Goal: Book appointment/travel/reservation

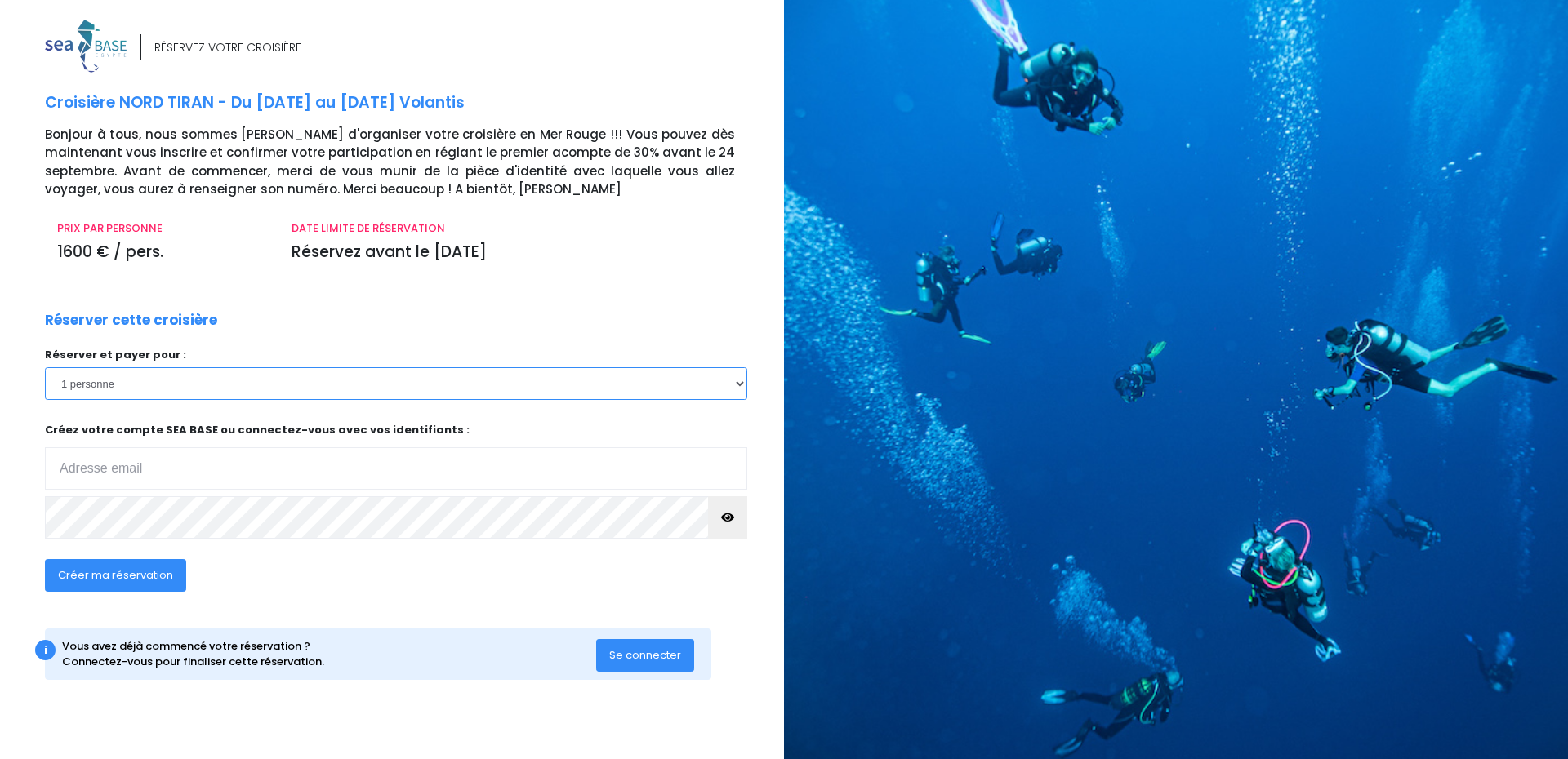
click at [134, 386] on select "1 personne 2 personnes" at bounding box center [396, 384] width 702 height 33
click at [133, 475] on input "email" at bounding box center [396, 468] width 702 height 42
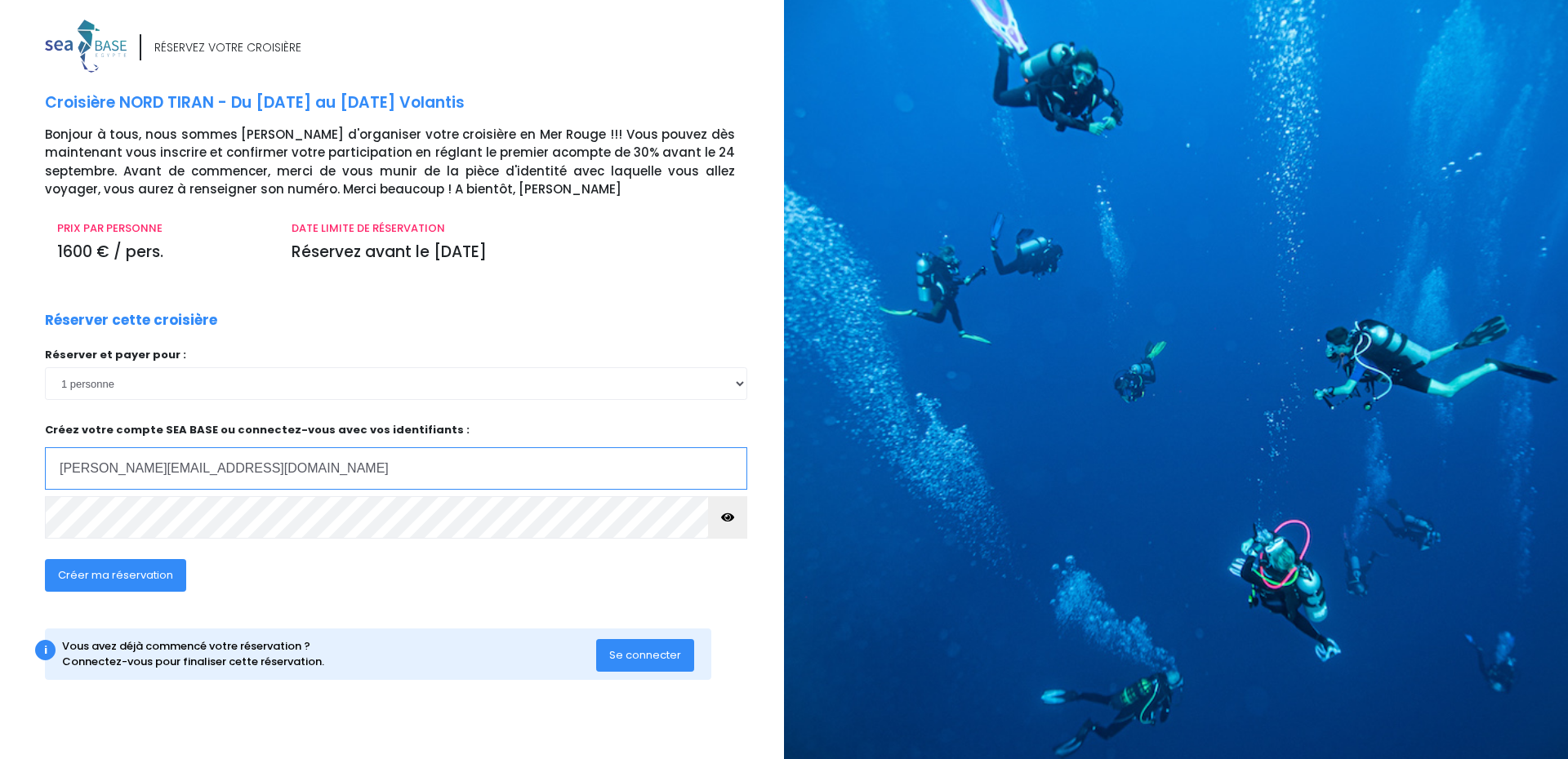
type input "francois.jt@free.fr"
click at [156, 568] on span "Créer ma réservation" at bounding box center [115, 575] width 115 height 15
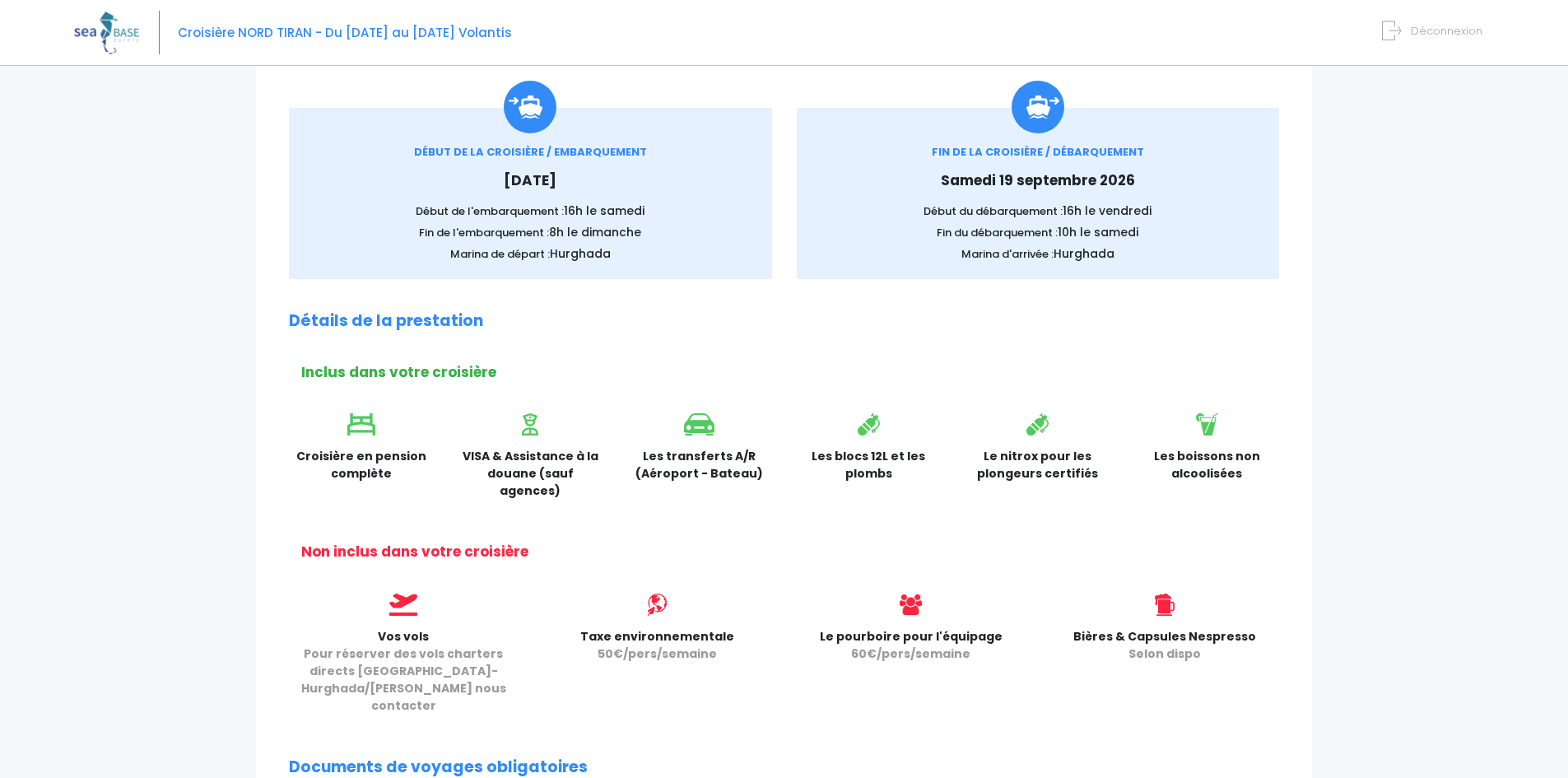
scroll to position [247, 0]
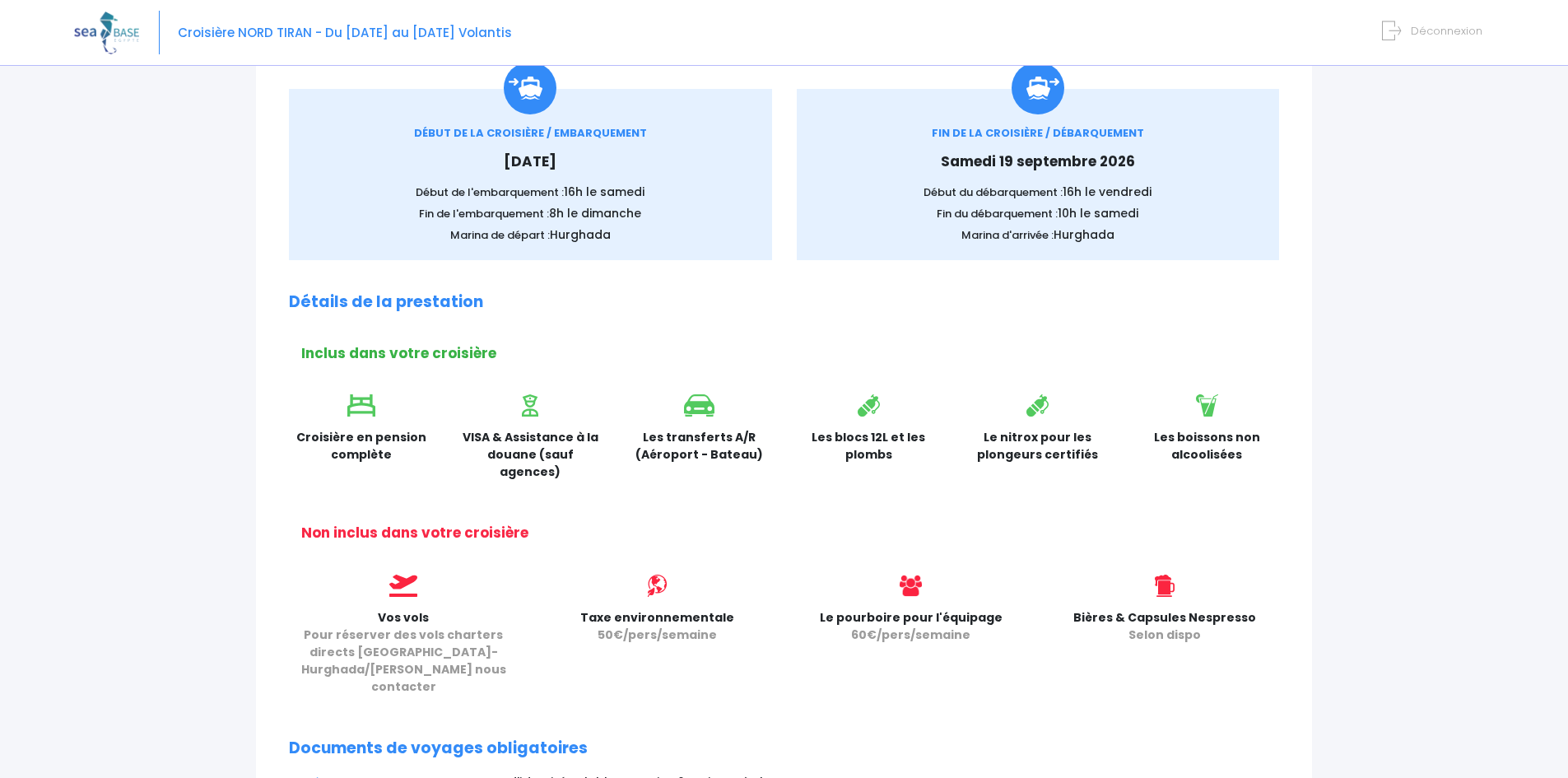
click at [1036, 336] on div "Partir avec SEA BASE Rappel de votre croisière SUPERMIX du [DATE] au [DATE] à b…" at bounding box center [784, 535] width 1056 height 1201
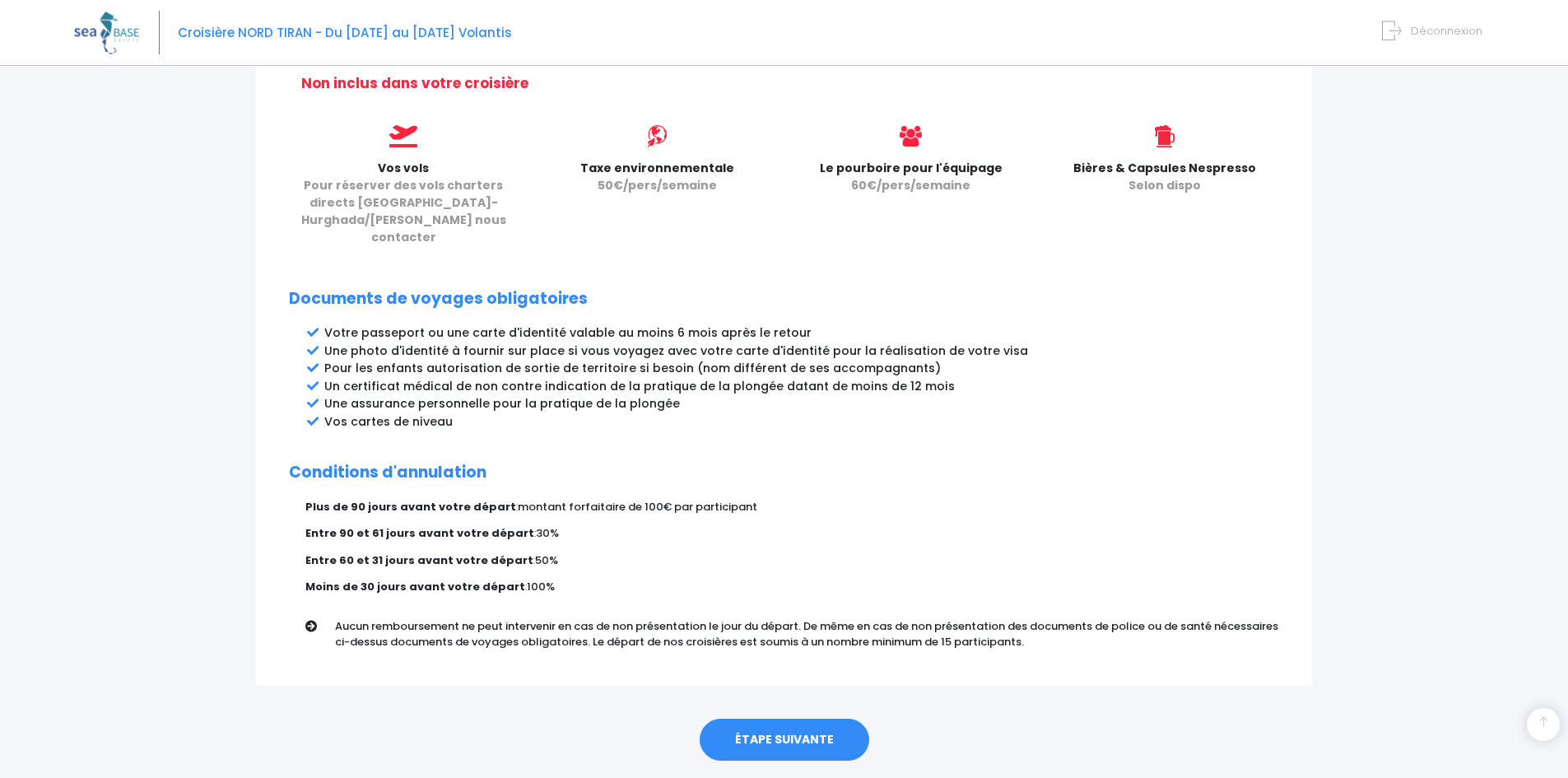
scroll to position [710, 0]
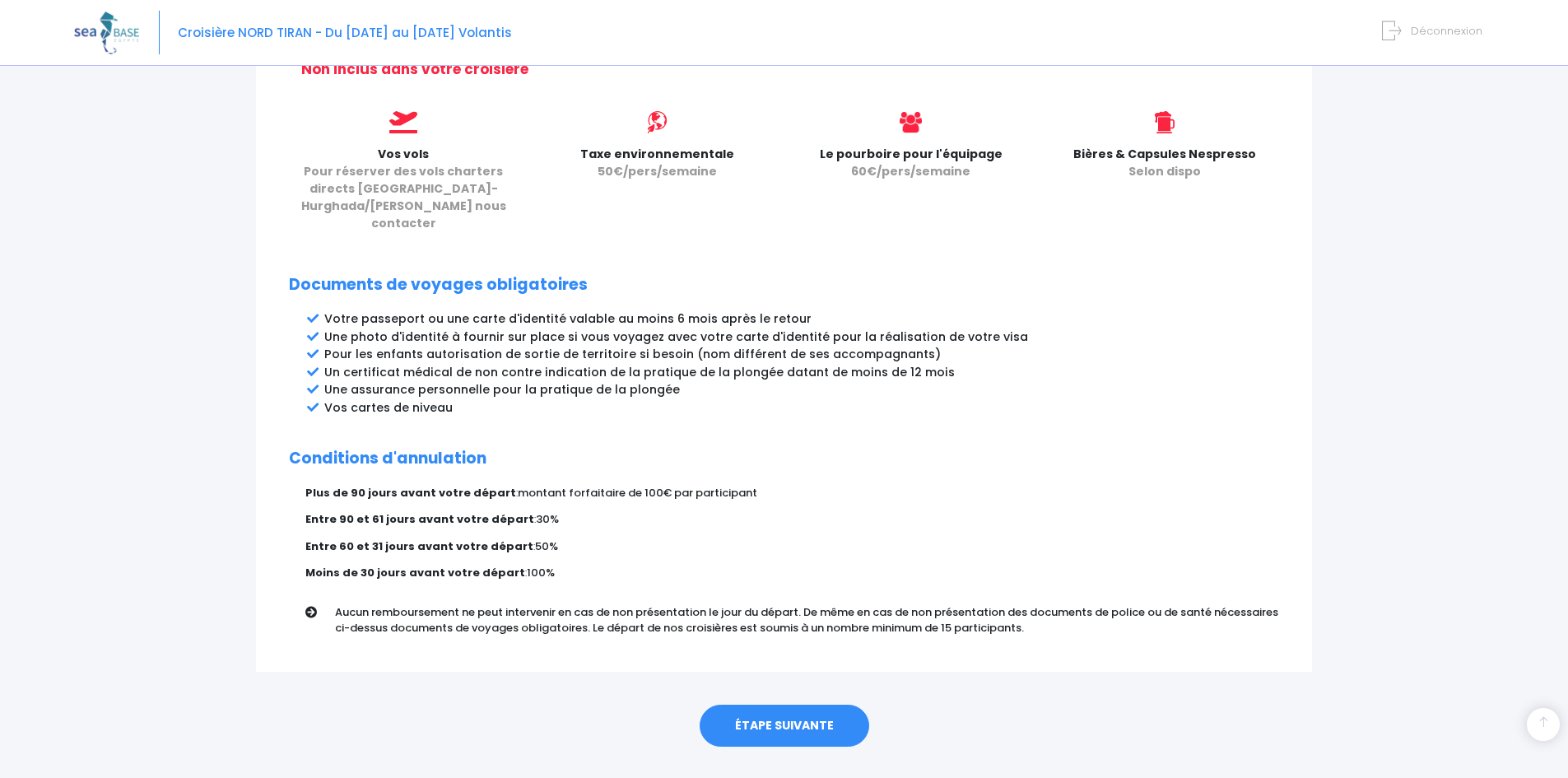
click at [822, 704] on link "ÉTAPE SUIVANTE" at bounding box center [784, 726] width 169 height 43
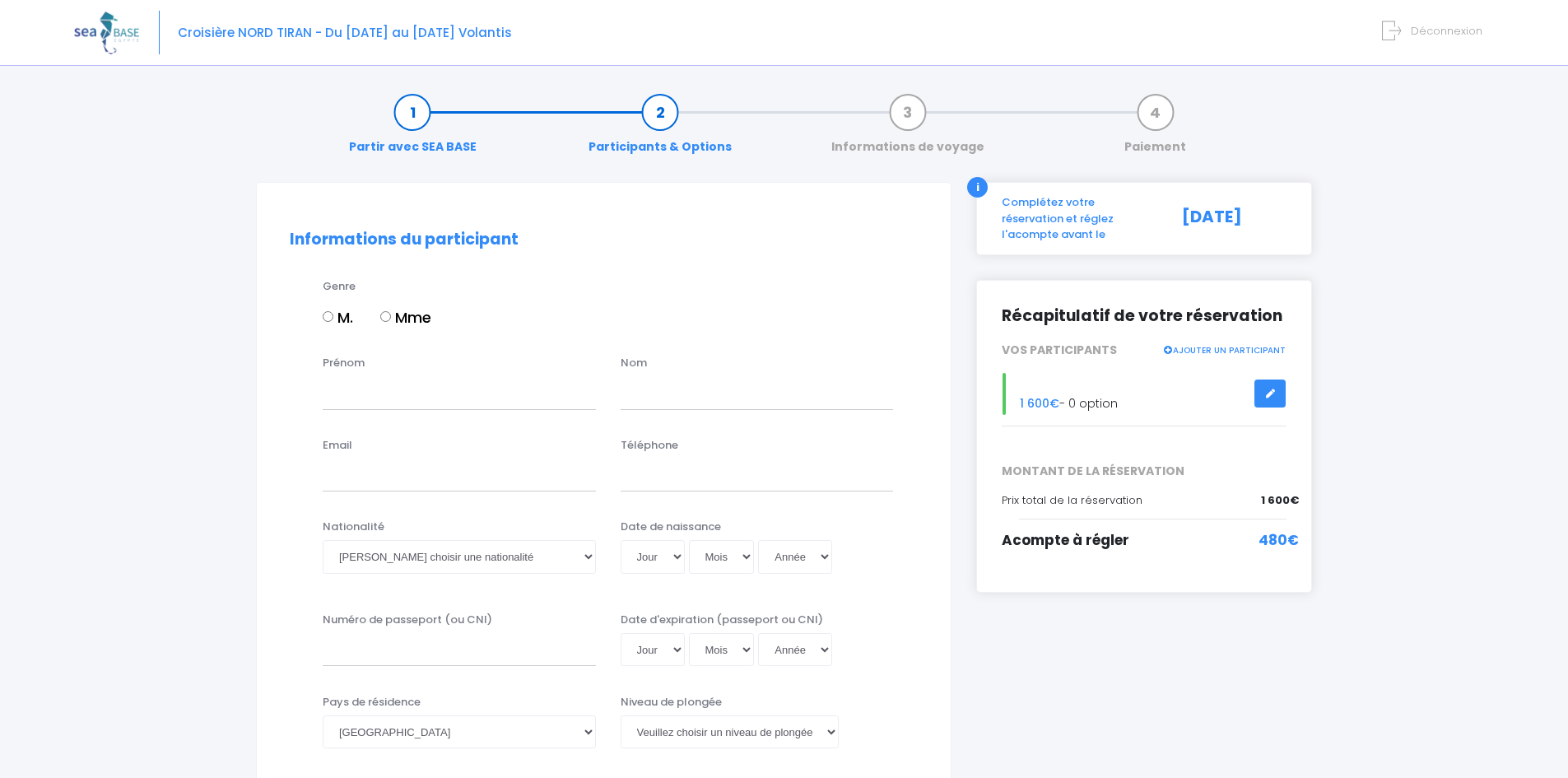
click at [328, 315] on input "M." at bounding box center [328, 316] width 11 height 11
radio input "true"
click at [375, 390] on input "Prénom" at bounding box center [459, 393] width 274 height 33
type input "François"
click at [669, 403] on input "text" at bounding box center [757, 393] width 274 height 33
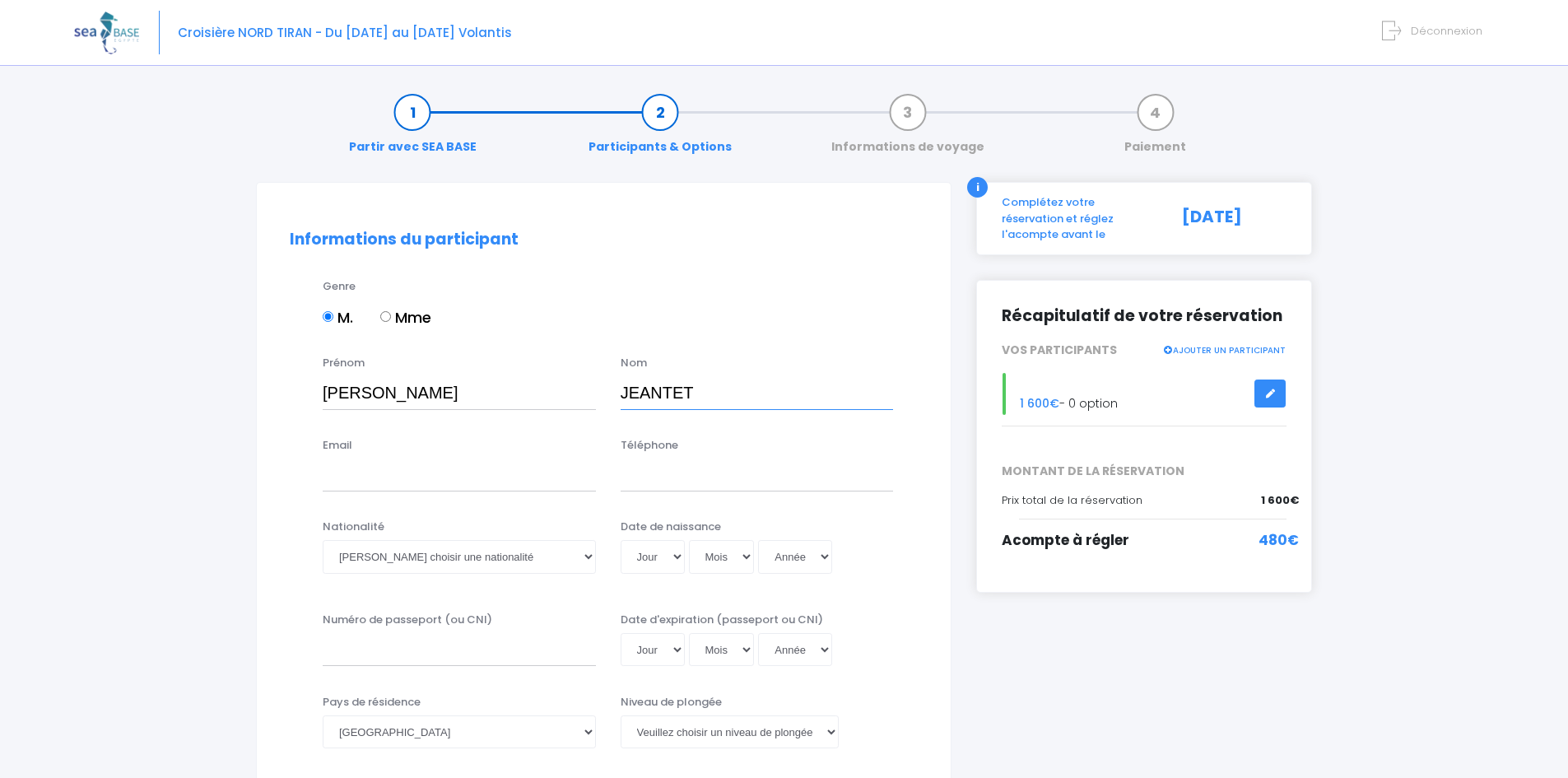
type input "JEANTET"
click at [491, 467] on input "Email" at bounding box center [459, 475] width 274 height 33
type input "francois.jt@free.fr"
click at [722, 480] on input "Téléphone" at bounding box center [757, 475] width 274 height 33
type input "0695666431"
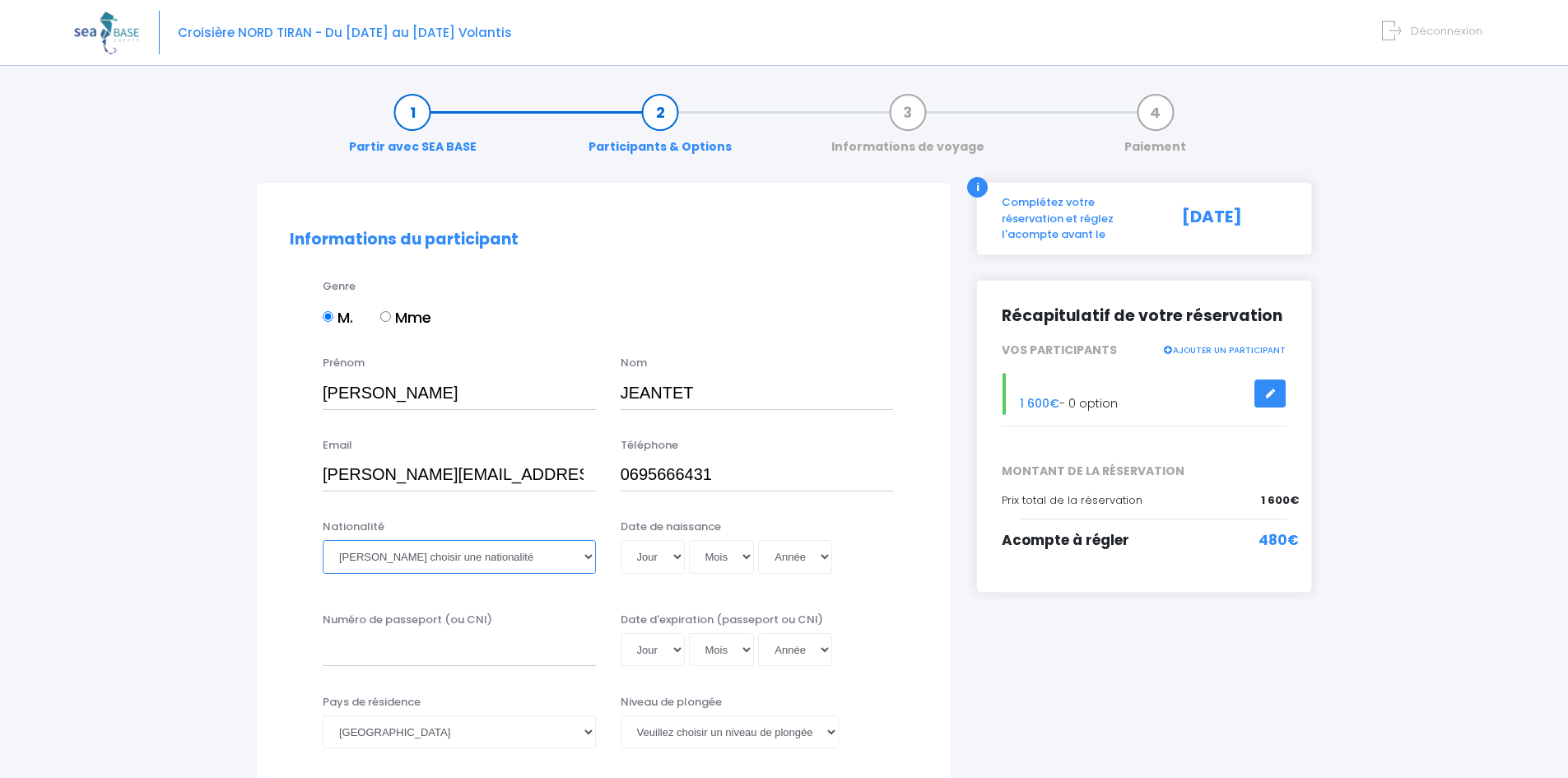
click at [426, 556] on select "Veuillez choisir une nationalité Afghane Albanaise Algerienne Allemande America…" at bounding box center [459, 556] width 274 height 33
select select "Française"
click at [323, 540] on select "Veuillez choisir une nationalité Afghane Albanaise Algerienne Allemande America…" at bounding box center [459, 556] width 274 height 33
click at [651, 561] on select "Jour 01 02 03 04 05 06 07 08 09 10 11 12 13 14 15 16 17 18 19 20 21 22 23 24 25…" at bounding box center [653, 556] width 64 height 33
select select "18"
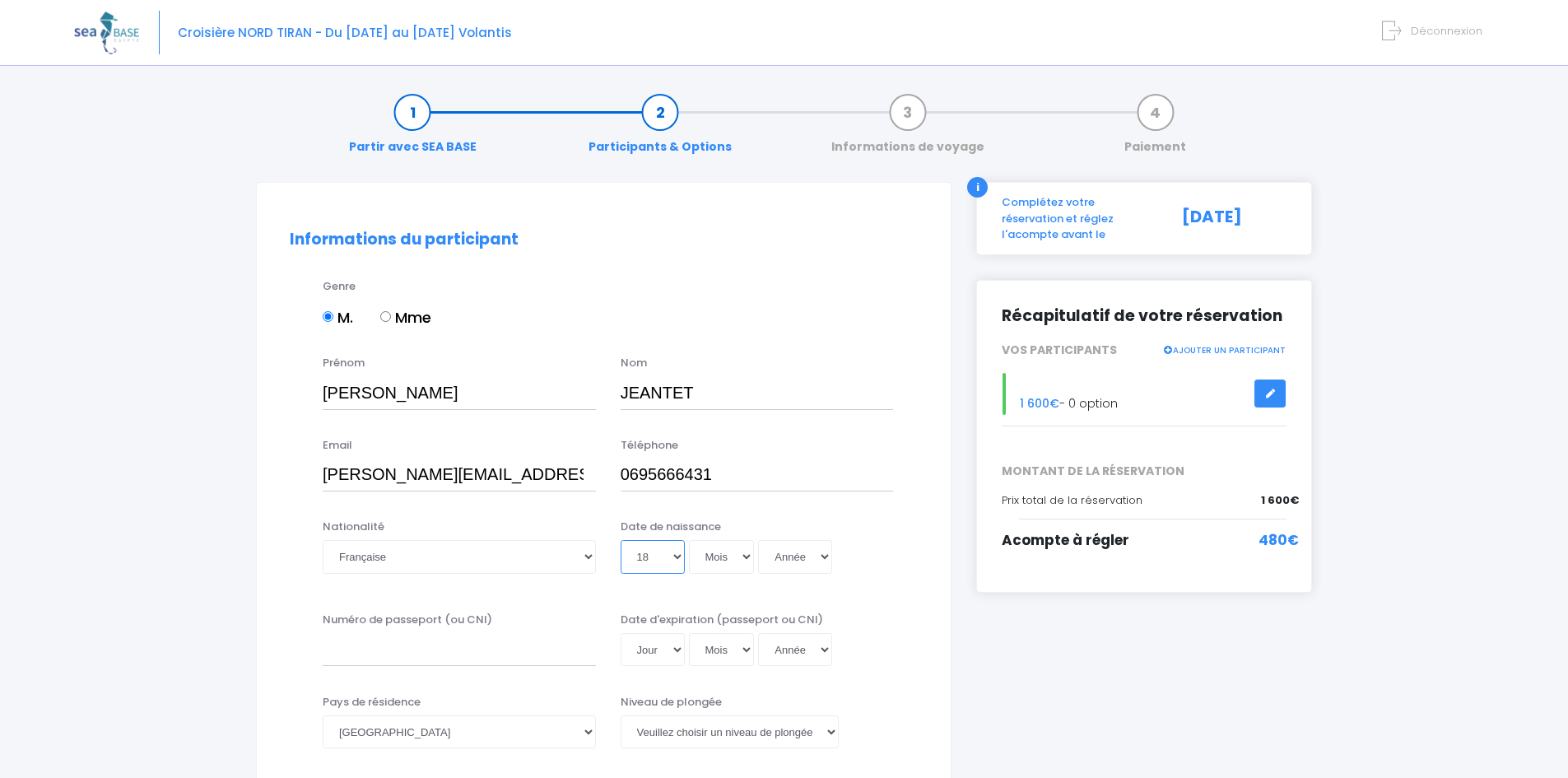
click at [621, 540] on select "Jour 01 02 03 04 05 06 07 08 09 10 11 12 13 14 15 16 17 18 19 20 21 22 23 24 25…" at bounding box center [653, 556] width 64 height 33
click at [720, 555] on select "Mois 01 02 03 04 05 06 07 08 09 10 11 12" at bounding box center [722, 556] width 66 height 33
select select "12"
click at [689, 540] on select "Mois 01 02 03 04 05 06 07 08 09 10 11 12" at bounding box center [722, 556] width 66 height 33
click at [801, 549] on select "Année 2045 2044 2043 2042 2041 2040 2039 2038 2037 2036 2035 2034 2033 2032 203…" at bounding box center [795, 556] width 74 height 33
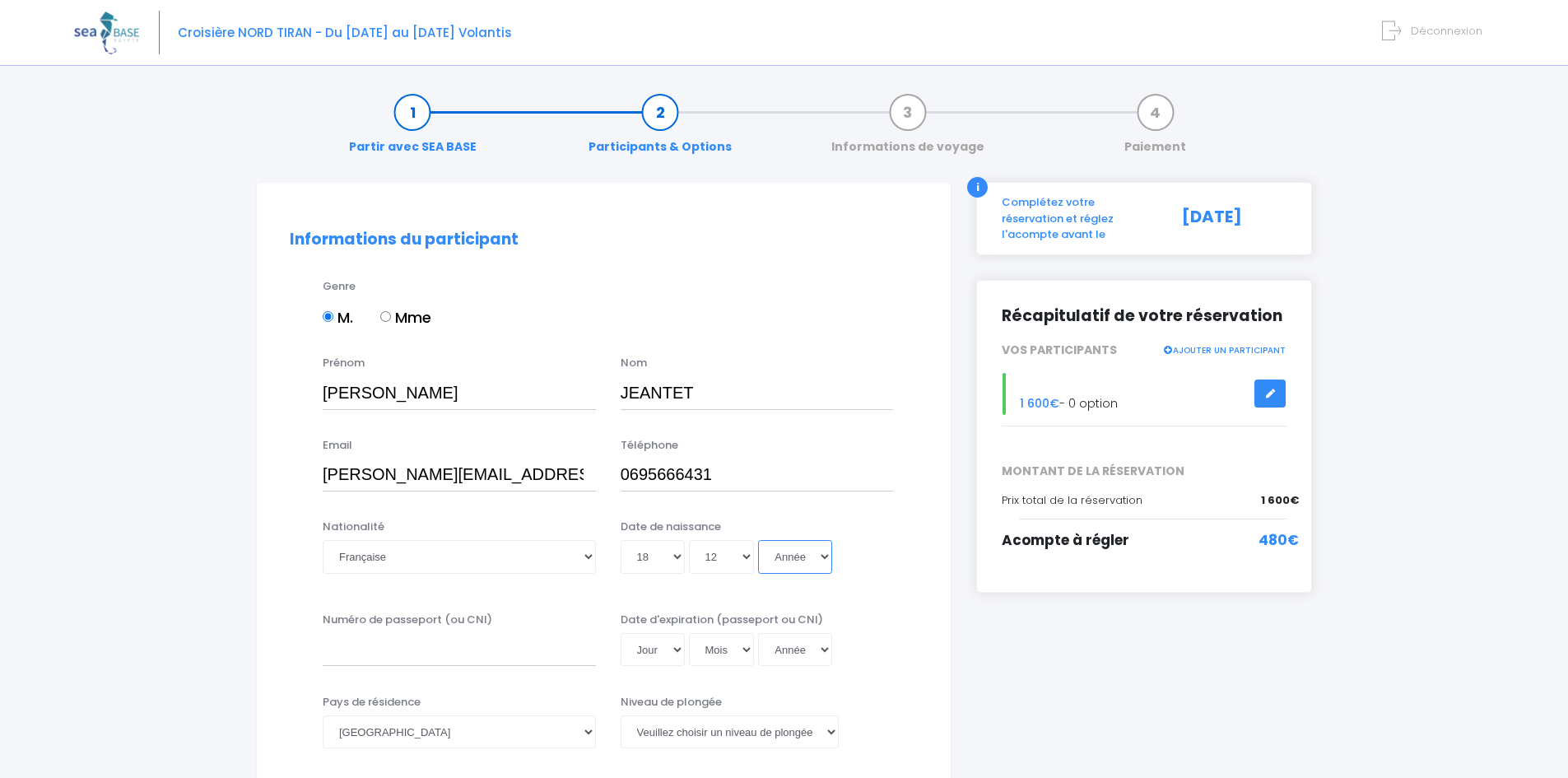
select select "1983"
click at [758, 540] on select "Année 2045 2044 2043 2042 2041 2040 2039 2038 2037 2036 2035 2034 2033 2032 203…" at bounding box center [795, 556] width 74 height 33
type input "1983-12-18"
click at [447, 650] on input "Numéro de passeport (ou CNI)" at bounding box center [459, 649] width 274 height 33
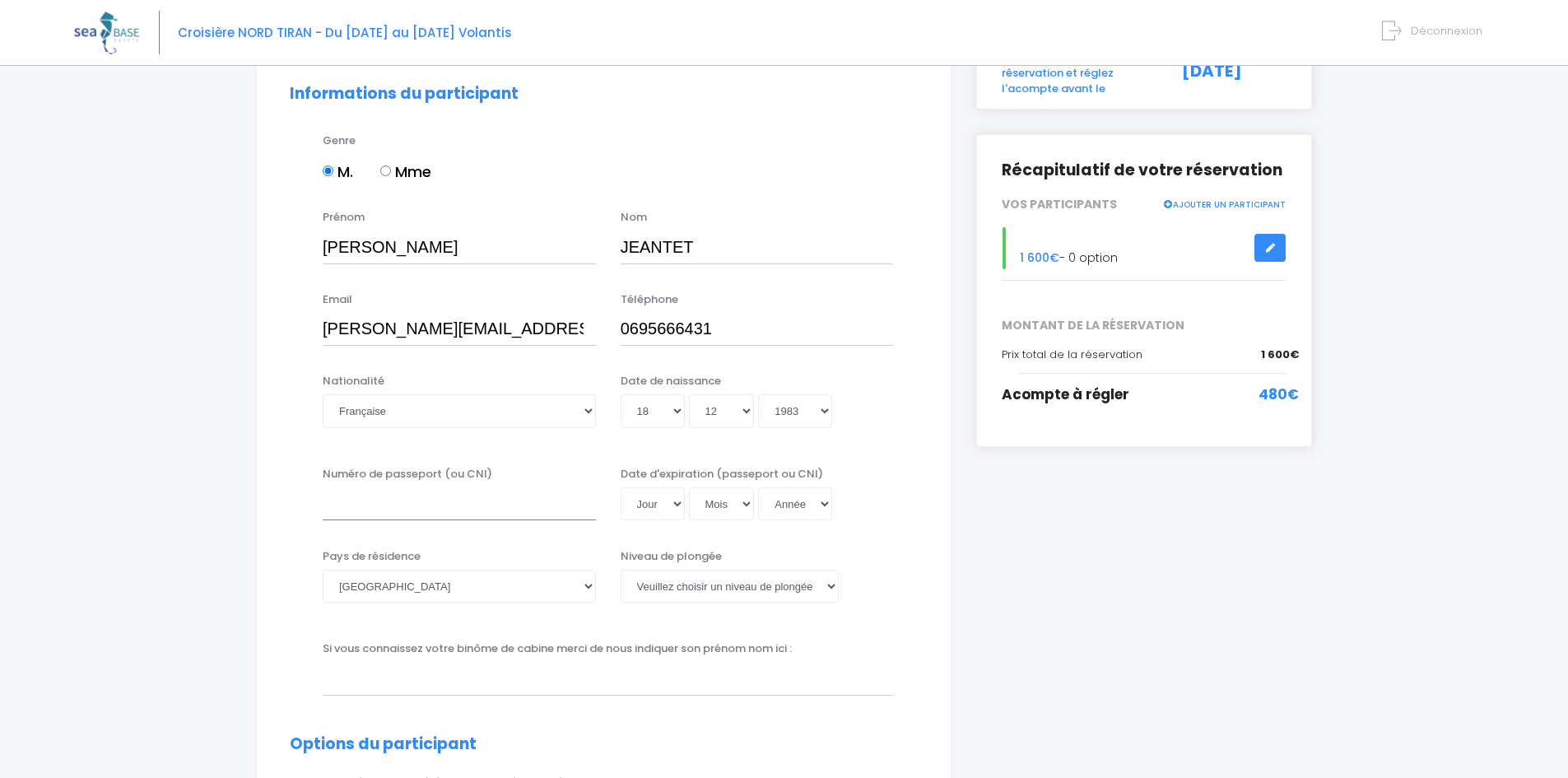
scroll to position [165, 0]
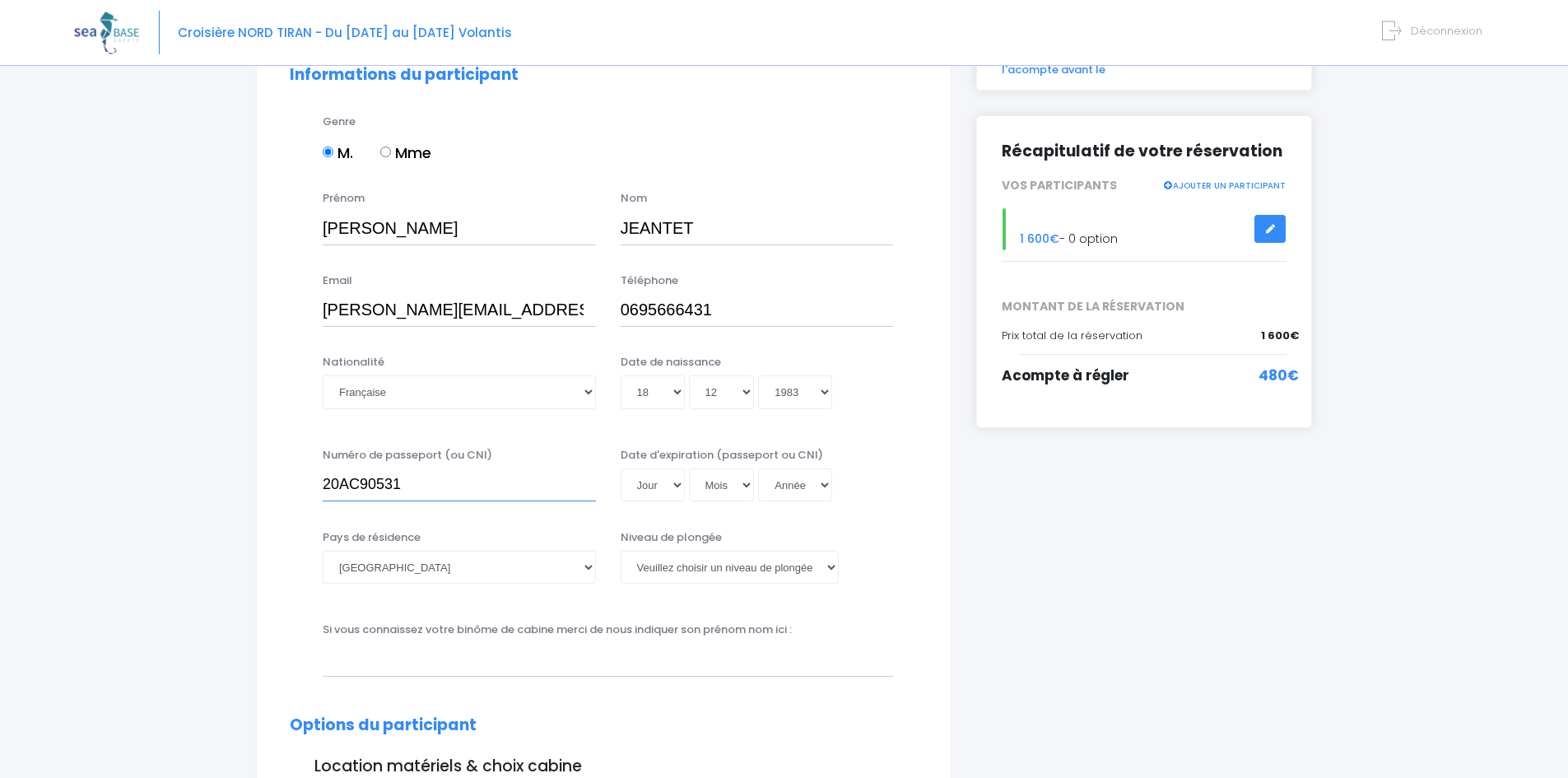
type input "20AC90531"
click at [670, 483] on select "Jour 01 02 03 04 05 06 07 08 09 10 11 12 13 14 15 16 17 18 19 20 21 22 23 24 25…" at bounding box center [653, 485] width 64 height 33
select select "14"
click at [621, 468] on select "Jour 01 02 03 04 05 06 07 08 09 10 11 12 13 14 15 16 17 18 19 20 21 22 23 24 25…" at bounding box center [653, 485] width 64 height 33
click at [698, 478] on select "Mois 01 02 03 04 05 06 07 08 09 10 11 12" at bounding box center [722, 485] width 66 height 33
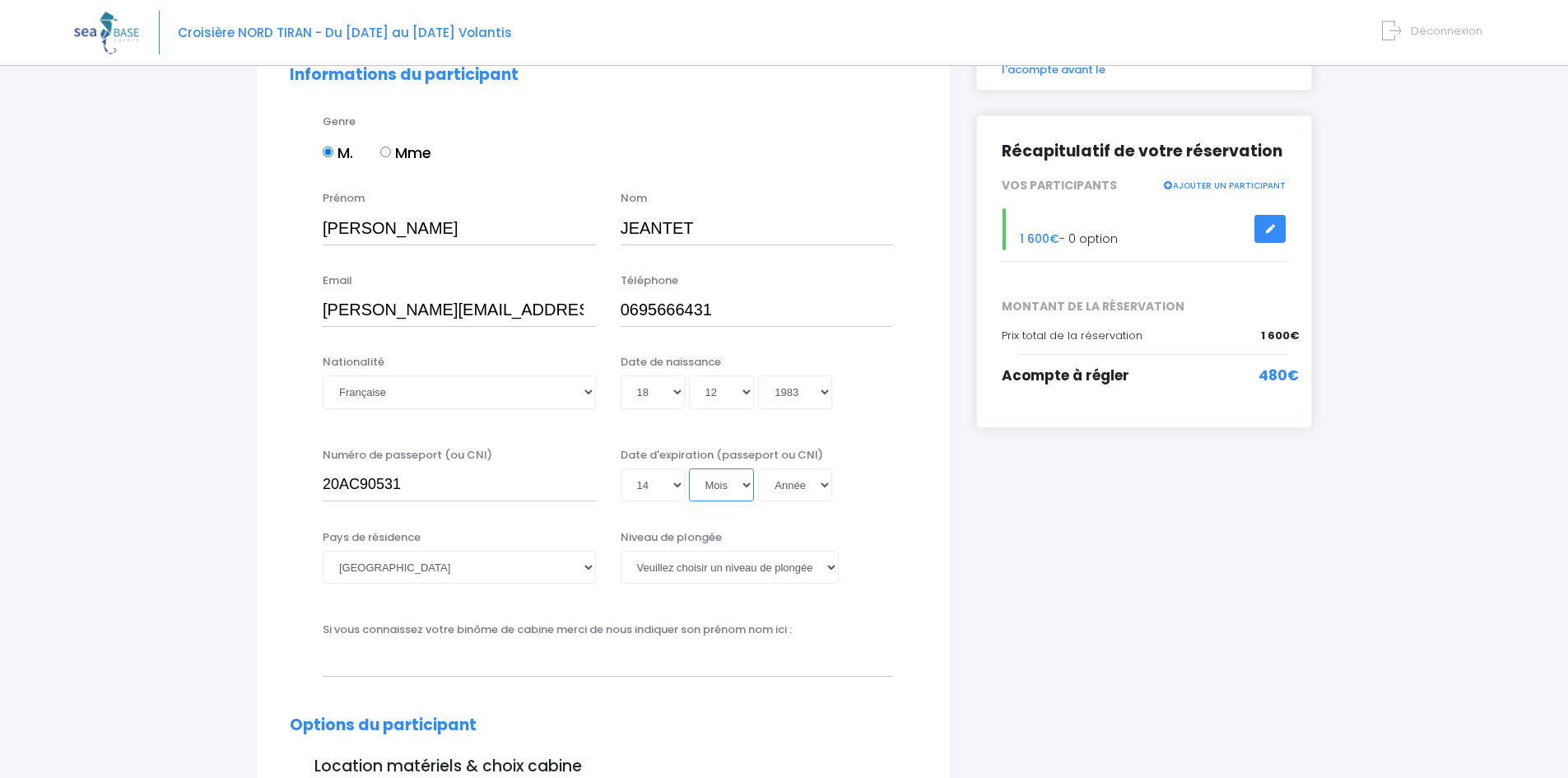
select select "01"
click at [689, 468] on select "Mois 01 02 03 04 05 06 07 08 09 10 11 12" at bounding box center [722, 485] width 66 height 33
click at [800, 478] on select "Année 2045 2044 2043 2042 2041 2040 2039 2038 2037 2036 2035 2034 2033 2032 203…" at bounding box center [795, 485] width 74 height 33
select select "2030"
click at [758, 468] on select "Année 2045 2044 2043 2042 2041 2040 2039 2038 2037 2036 2035 2034 2033 2032 203…" at bounding box center [795, 485] width 74 height 33
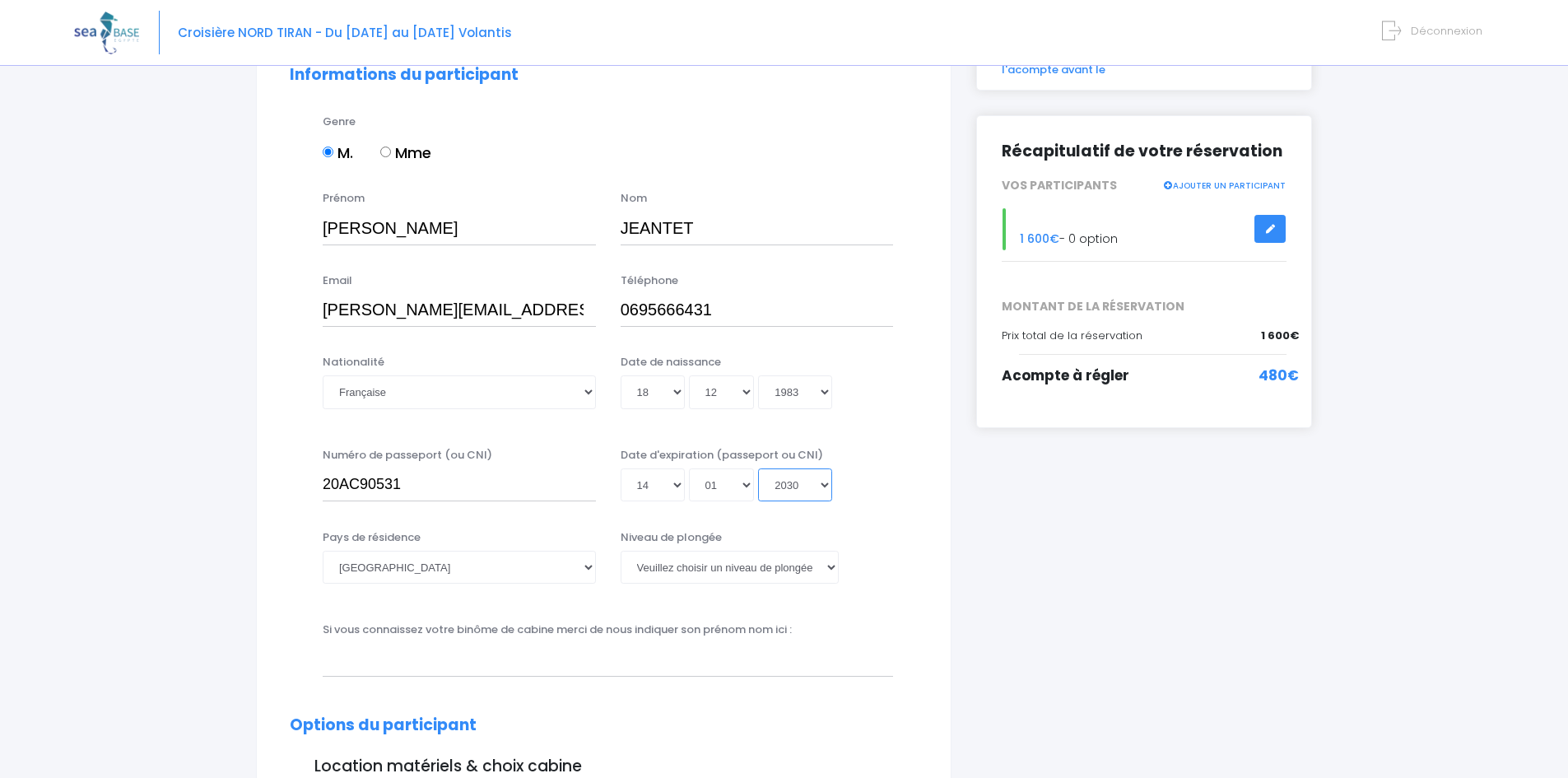
type input "2030-01-14"
click at [710, 564] on select "Veuillez choisir un niveau de plongée Non plongeur Junior OW diver Adventure OW…" at bounding box center [730, 567] width 219 height 33
select select "N3"
click at [621, 551] on select "Veuillez choisir un niveau de plongée Non plongeur Junior OW diver Adventure OW…" at bounding box center [730, 567] width 219 height 33
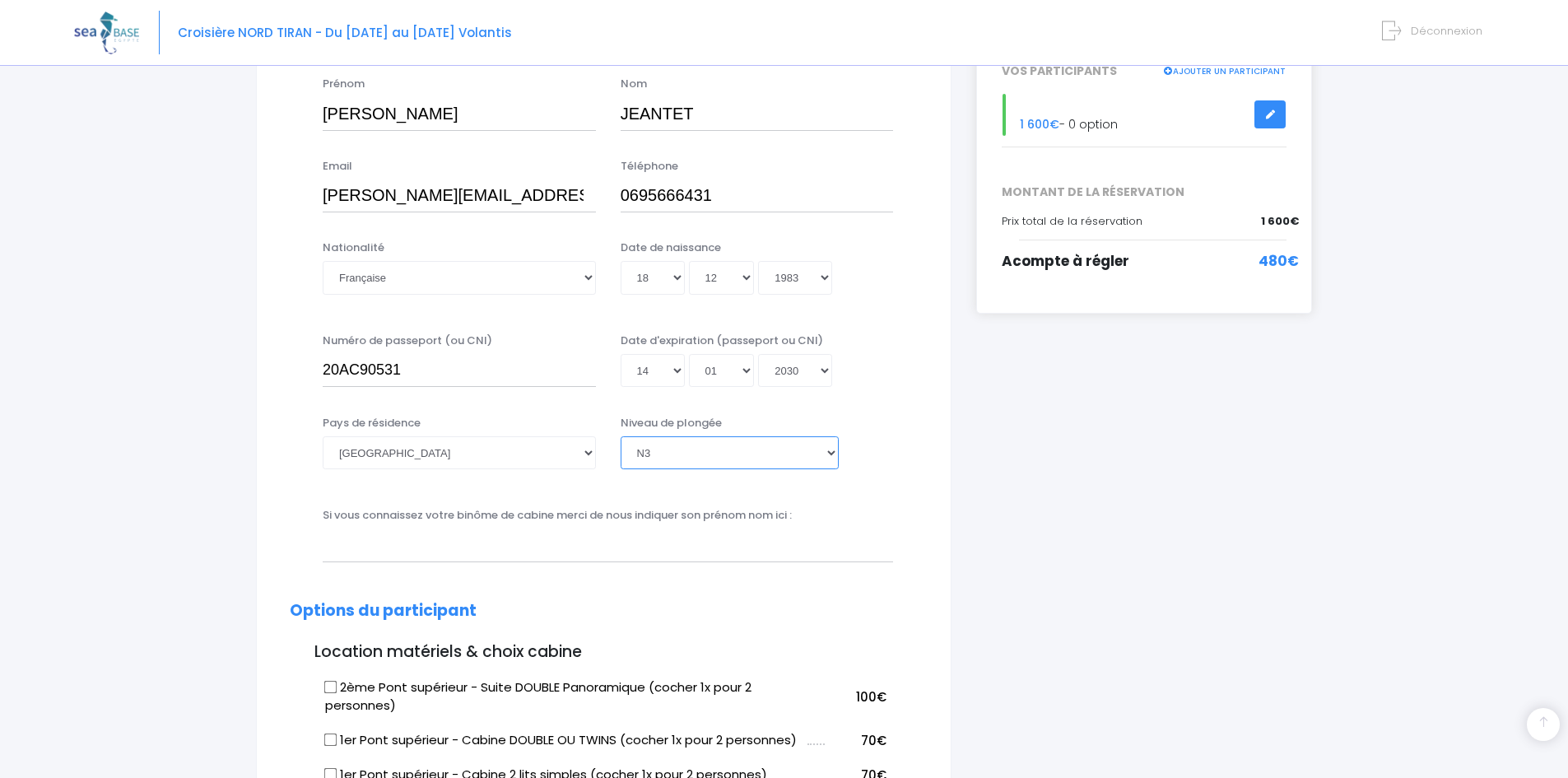
scroll to position [329, 0]
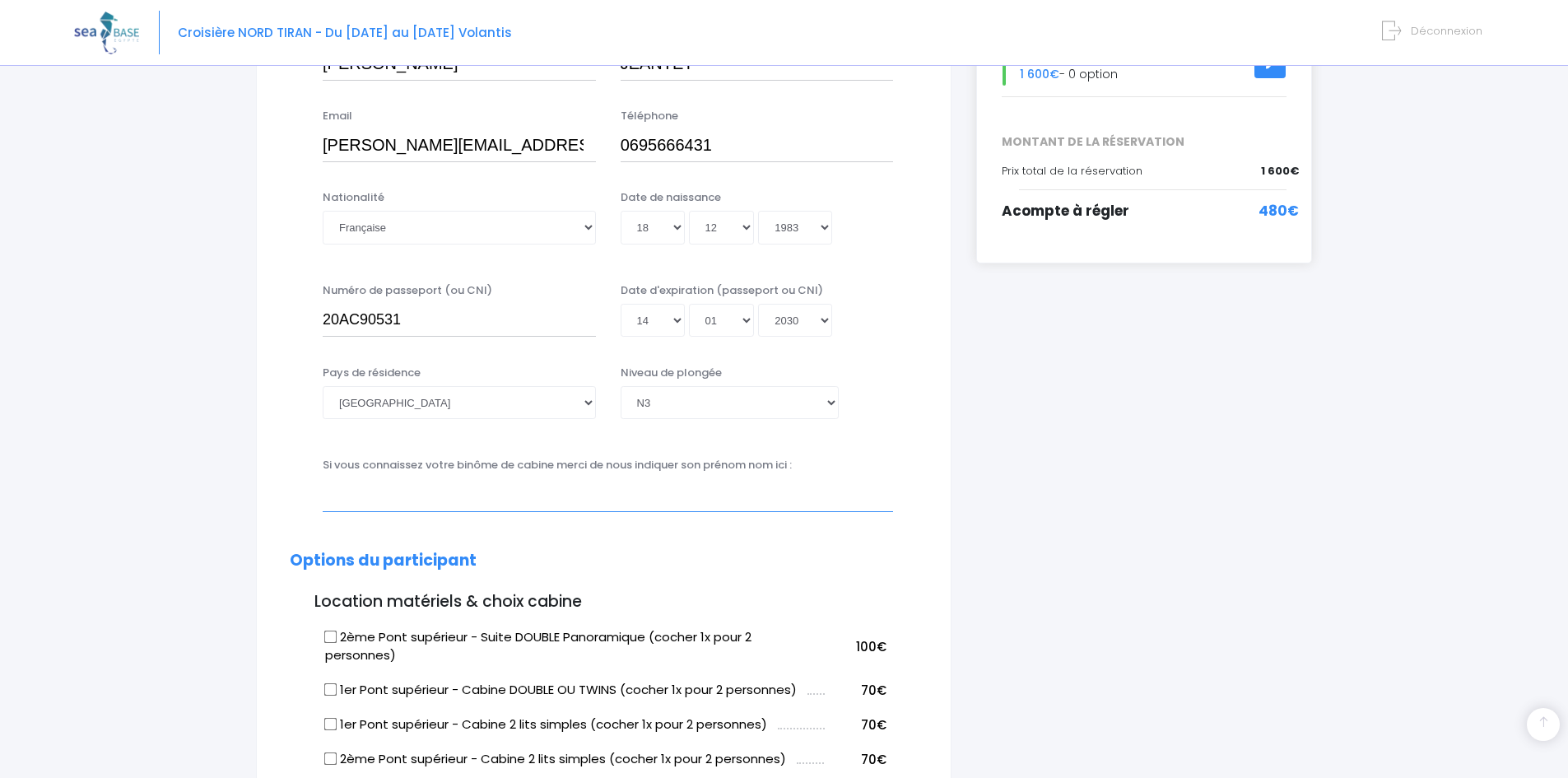
click at [546, 504] on input "text" at bounding box center [608, 494] width 571 height 33
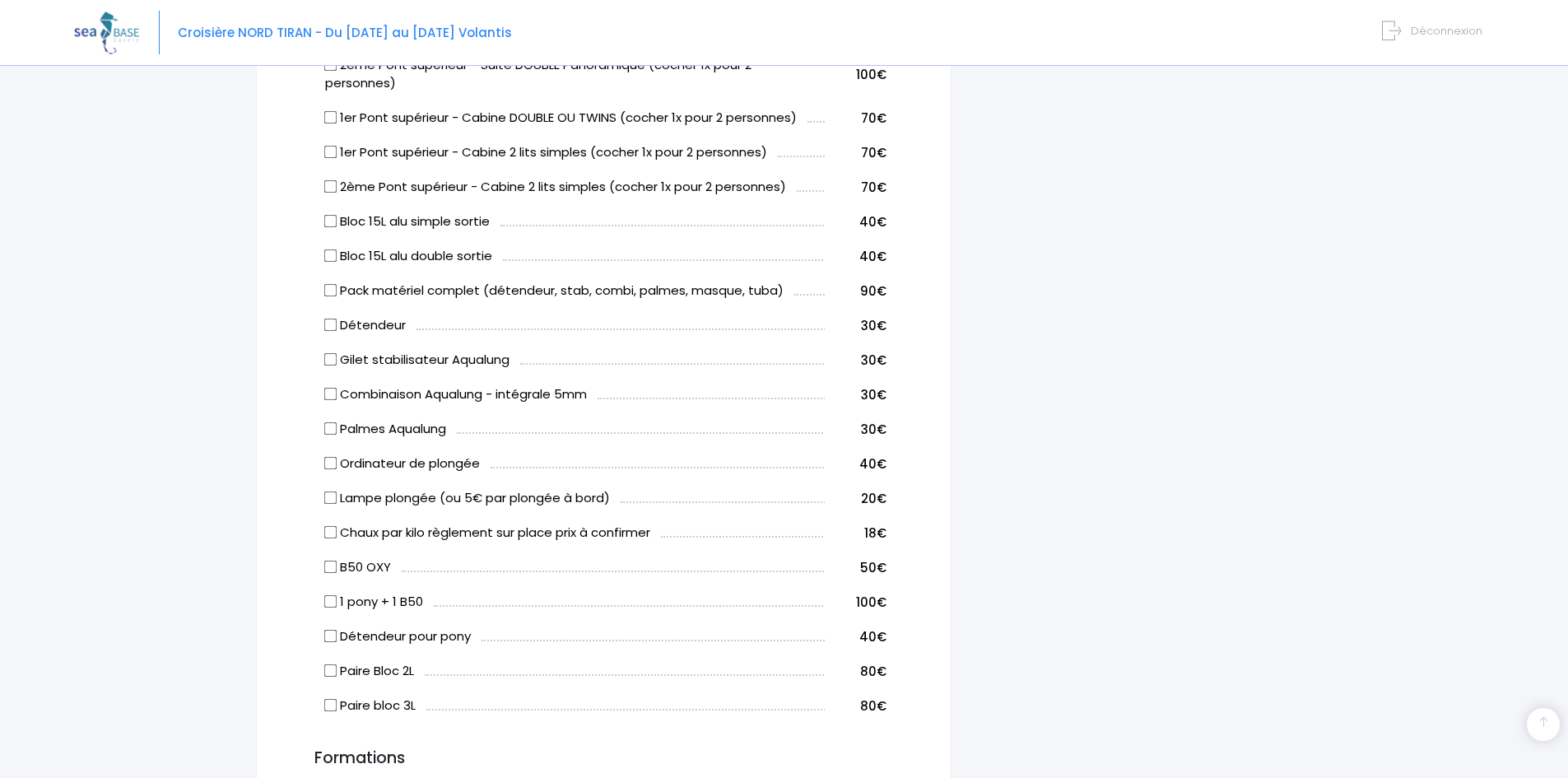
scroll to position [906, 0]
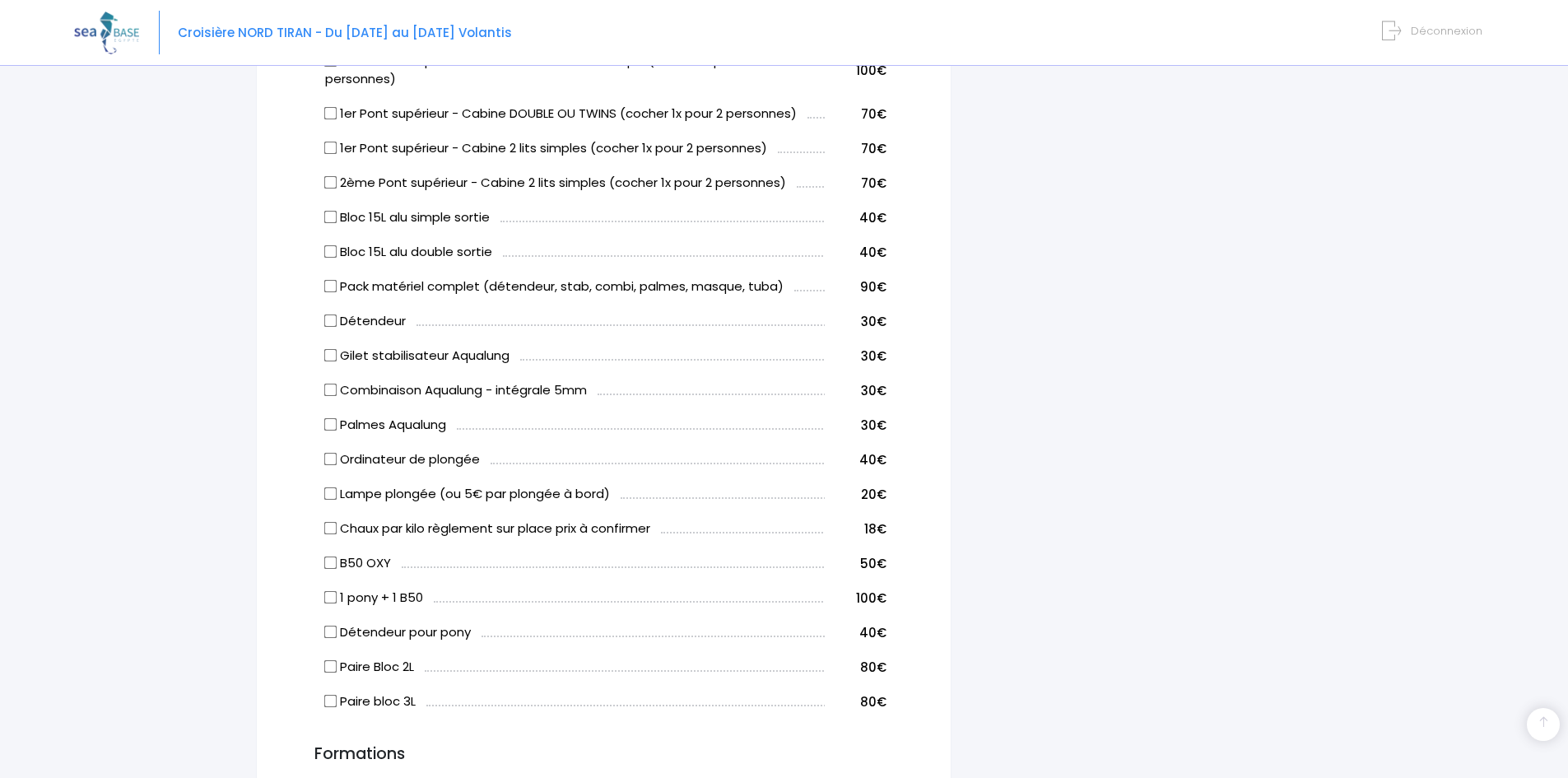
drag, startPoint x: 330, startPoint y: 383, endPoint x: 1125, endPoint y: 464, distance: 799.1
click at [1125, 464] on div "i Complétez votre réservation et réglez l'acompte avant le 24/09/2025 Récapitul…" at bounding box center [1144, 452] width 361 height 2351
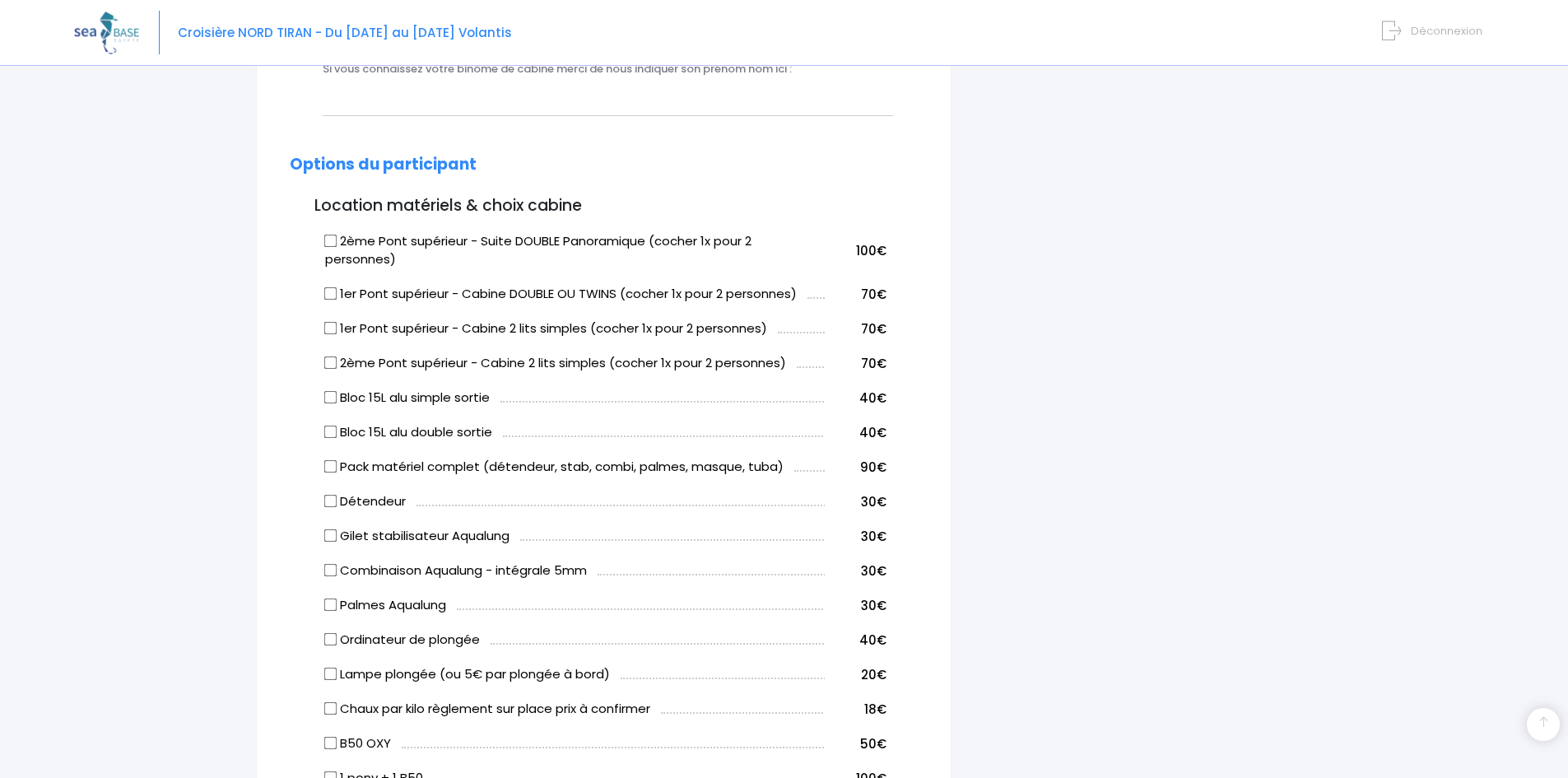
scroll to position [741, 0]
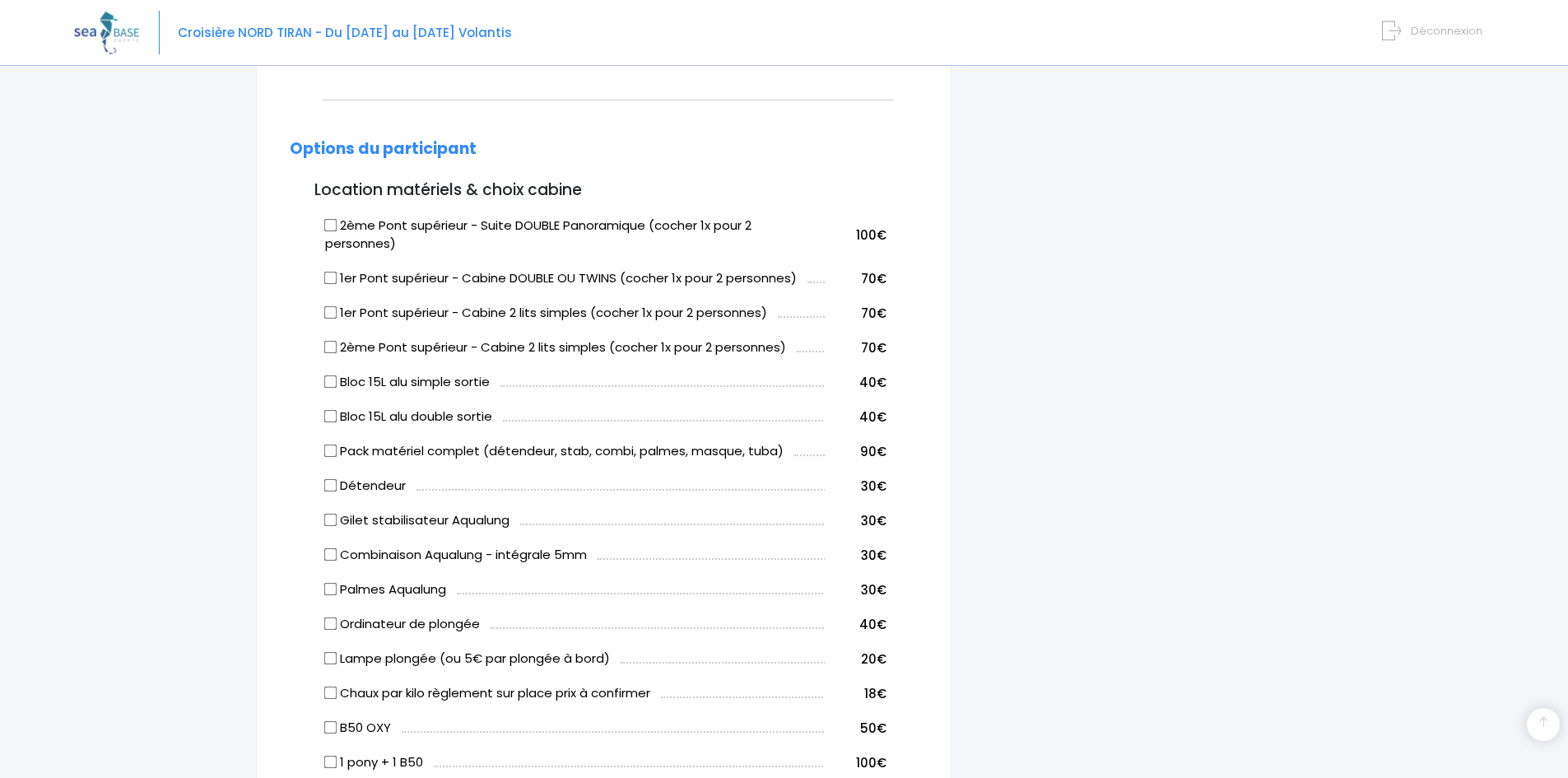
click at [330, 383] on input "Bloc 15L alu simple sortie" at bounding box center [331, 382] width 14 height 14
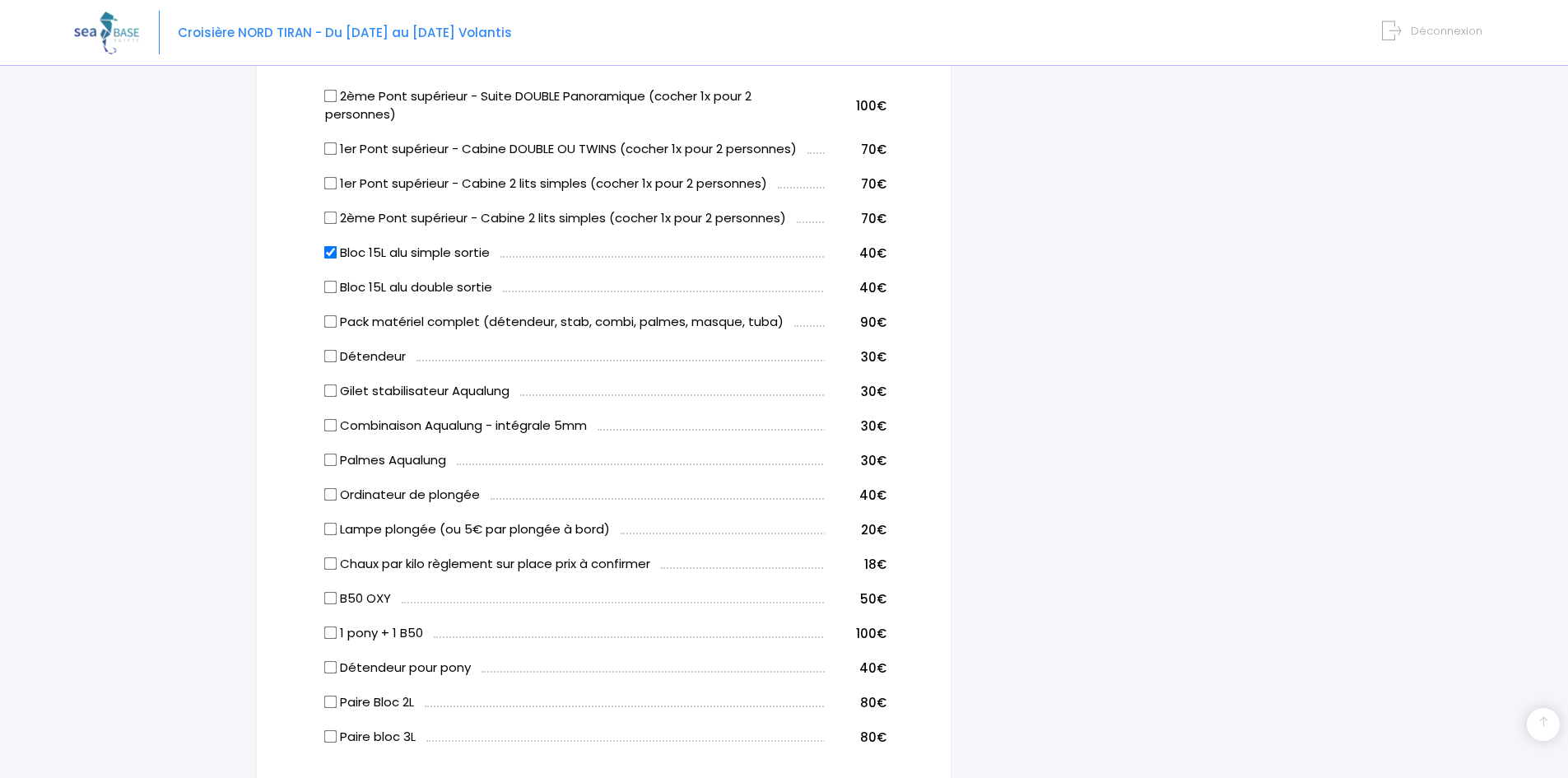
scroll to position [823, 0]
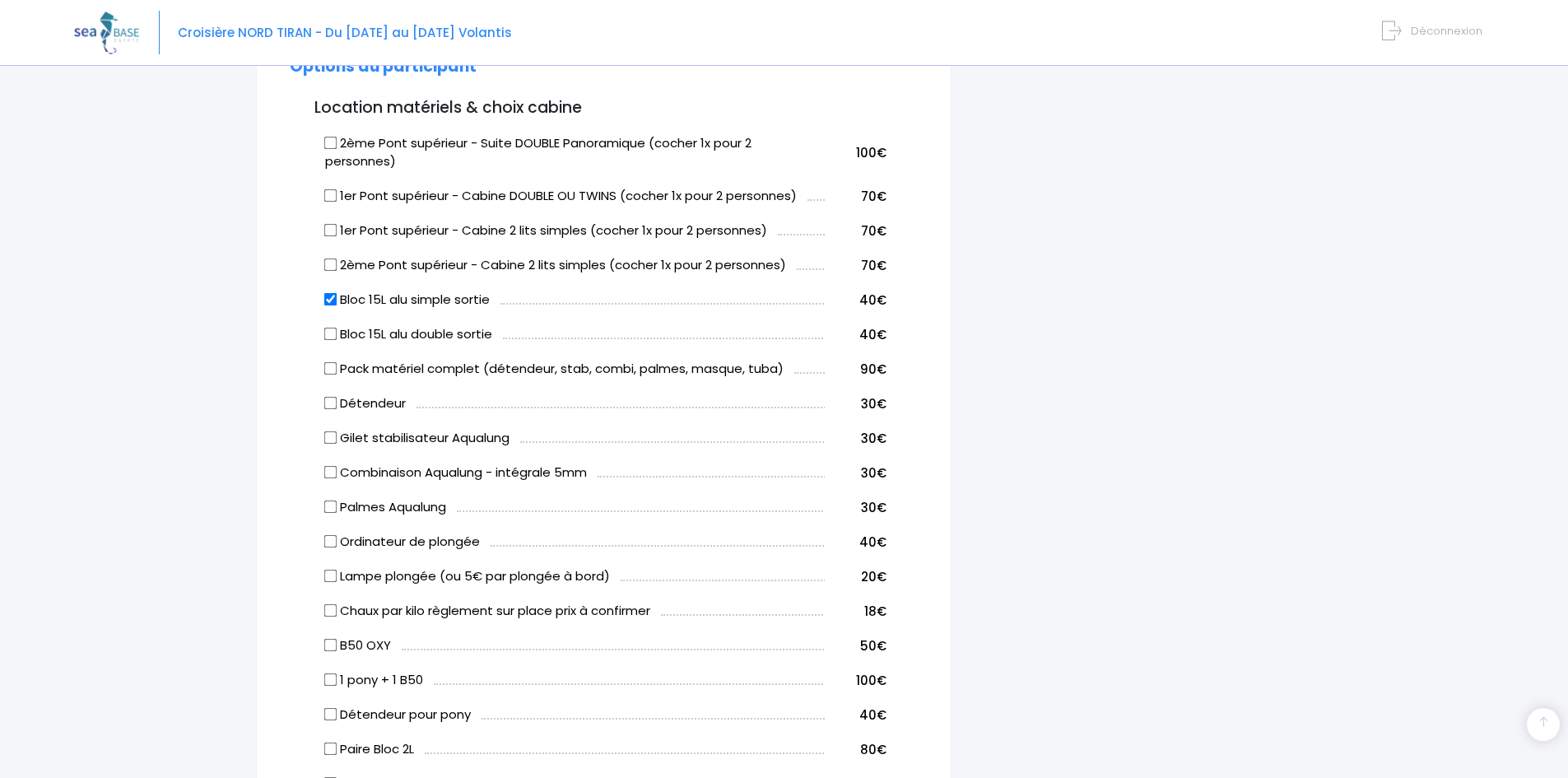
click at [331, 301] on input "Bloc 15L alu simple sortie" at bounding box center [331, 300] width 14 height 14
checkbox input "false"
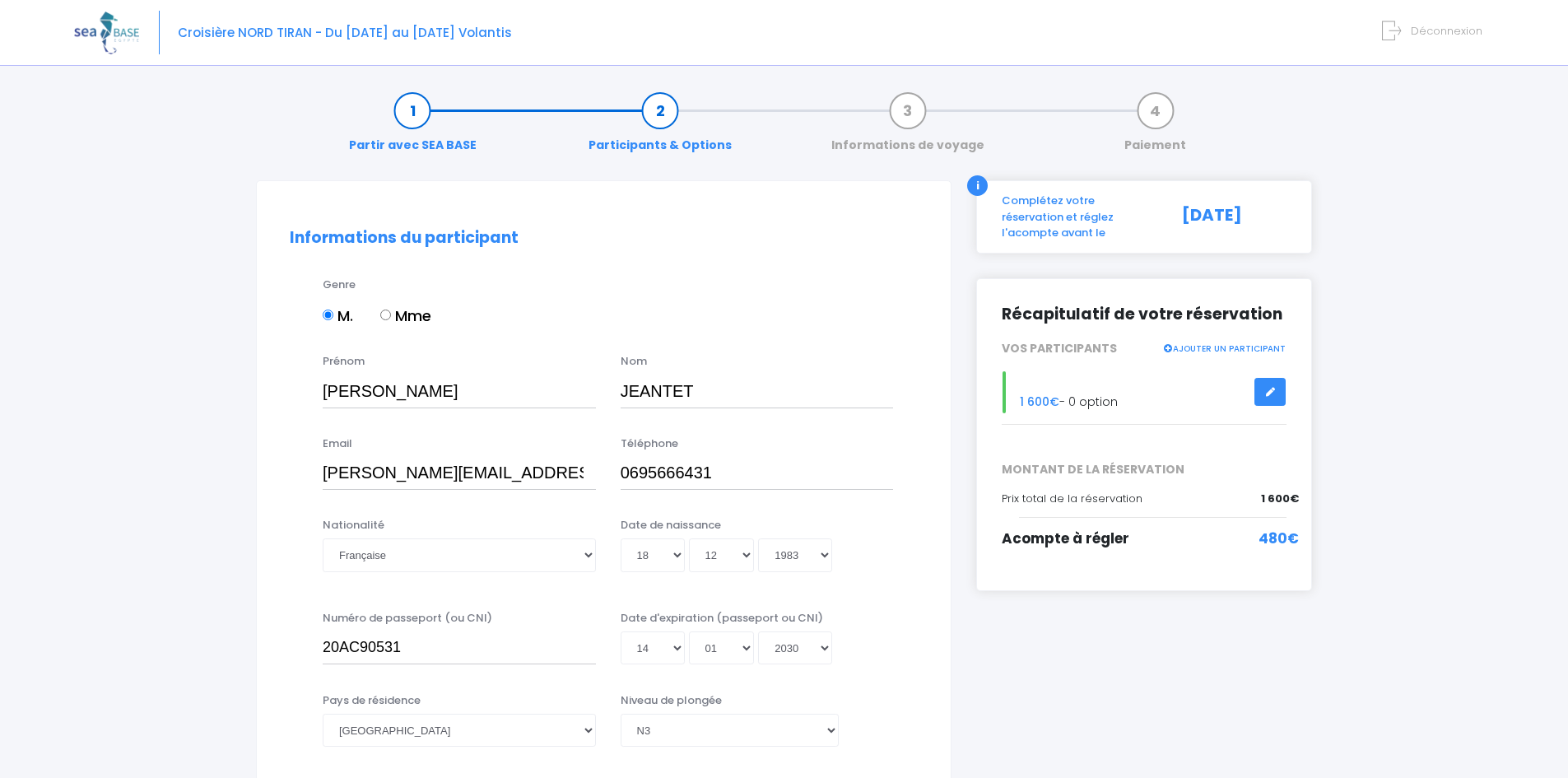
scroll to position [0, 0]
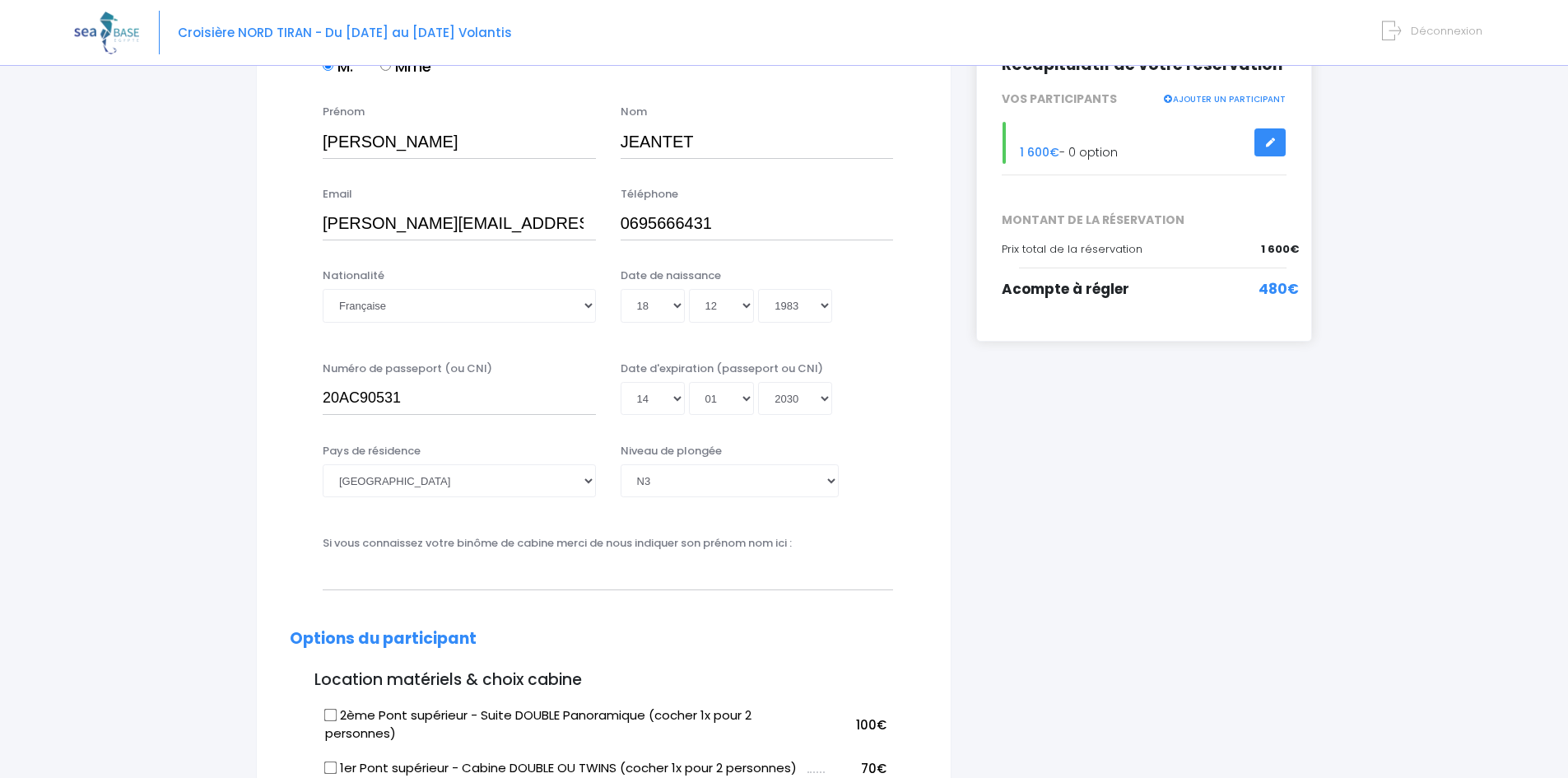
scroll to position [247, 0]
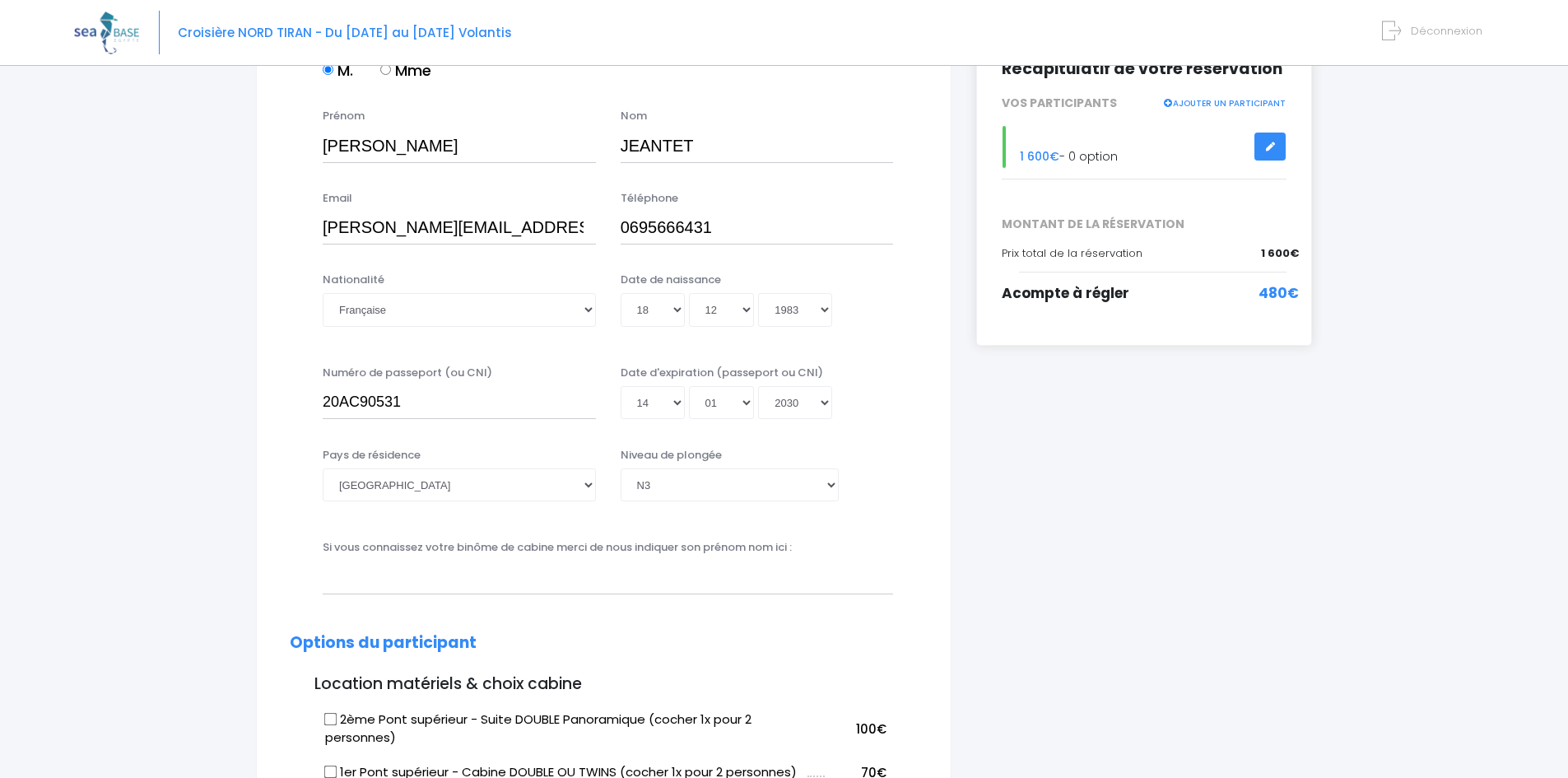
click at [835, 550] on div "Si vous connaissez votre binôme de cabine merci de nous indiquer son prénom nom…" at bounding box center [607, 566] width 595 height 54
click at [804, 549] on div "Si vous connaissez votre binôme de cabine merci de nous indiquer son prénom nom…" at bounding box center [607, 566] width 595 height 54
drag, startPoint x: 701, startPoint y: 561, endPoint x: 549, endPoint y: 568, distance: 152.2
click at [694, 566] on input "text" at bounding box center [608, 578] width 571 height 33
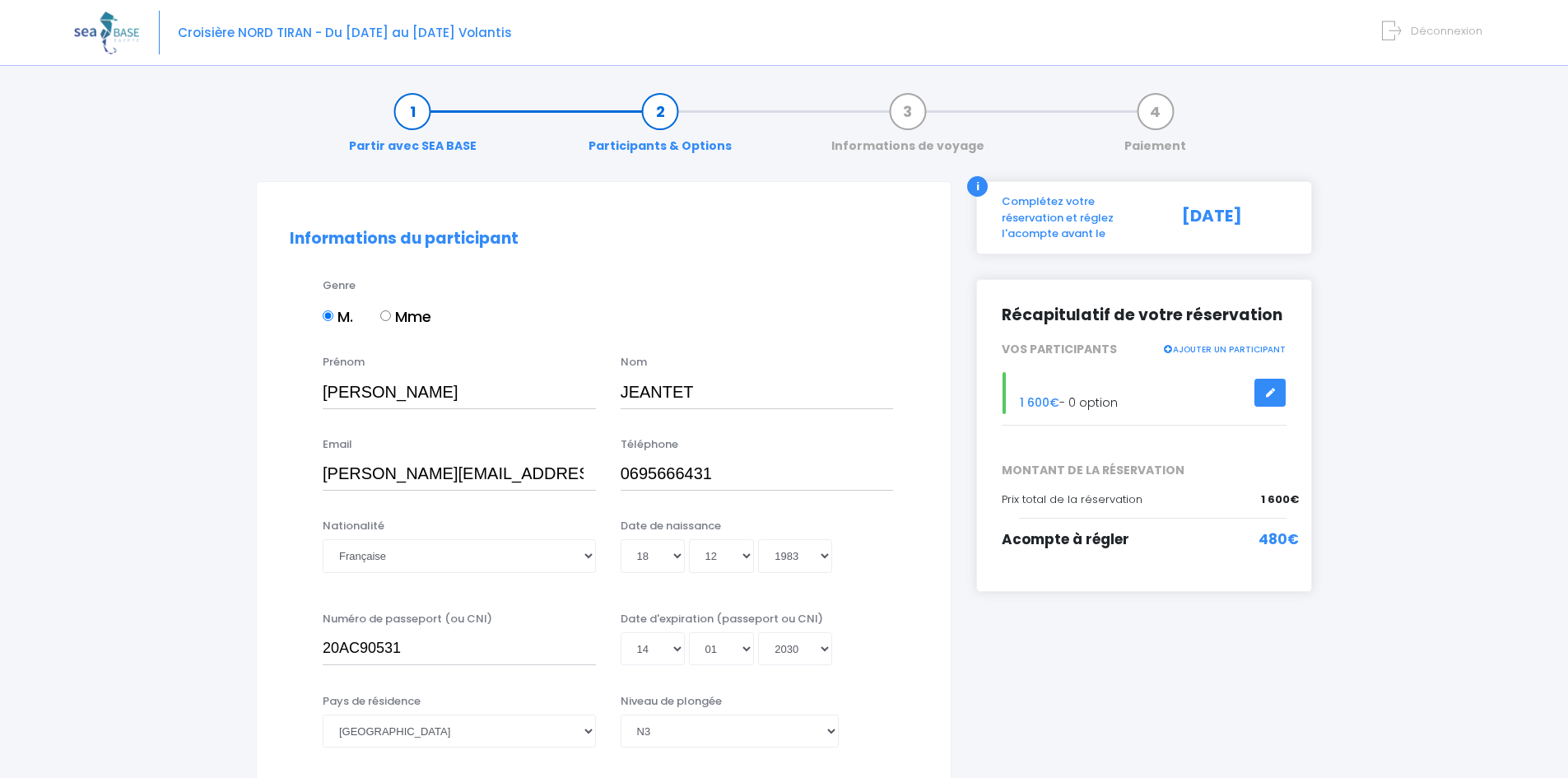
scroll to position [0, 0]
